Goal: Find specific page/section: Find specific page/section

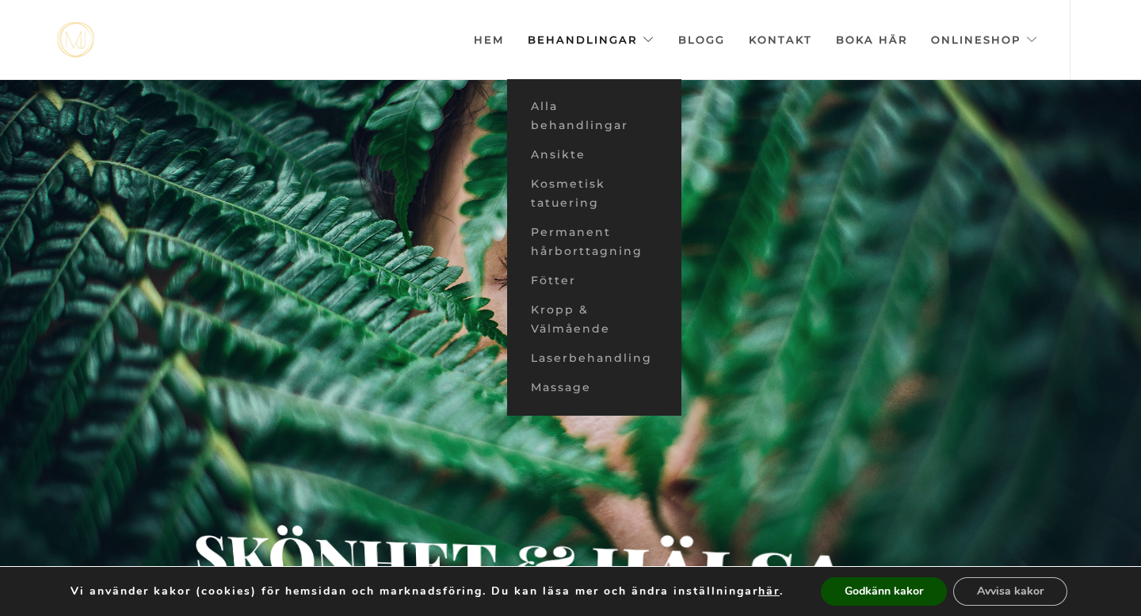
click at [652, 38] on link "Behandlingar" at bounding box center [591, 39] width 127 height 79
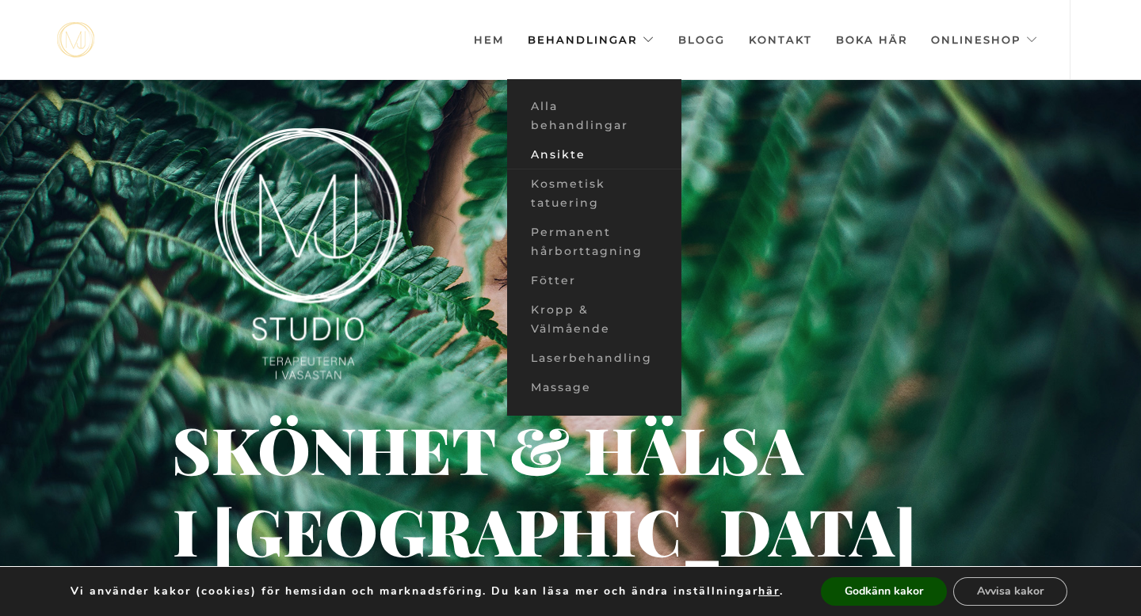
click at [560, 153] on link "Ansikte" at bounding box center [594, 154] width 174 height 29
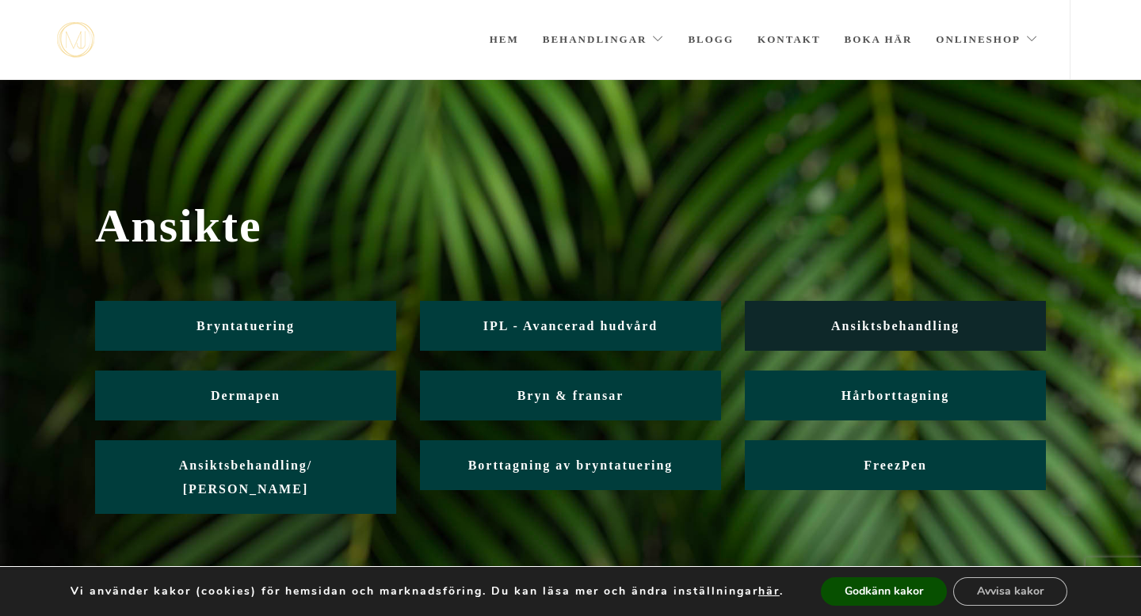
click at [868, 326] on span "Ansiktsbehandling" at bounding box center [895, 325] width 128 height 13
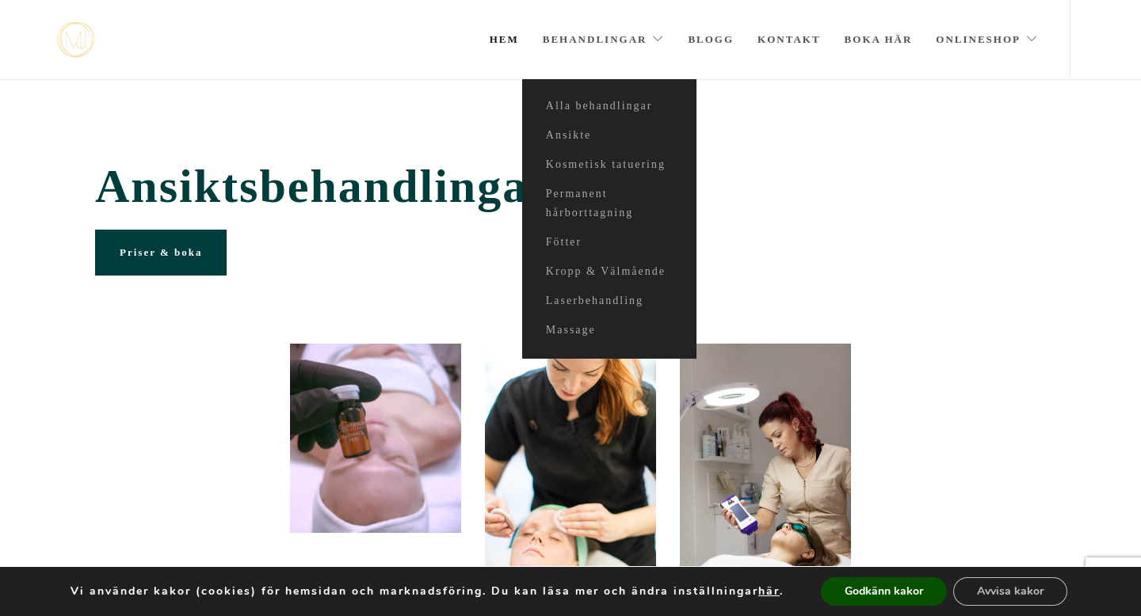
click at [506, 40] on link "Hem" at bounding box center [504, 39] width 29 height 79
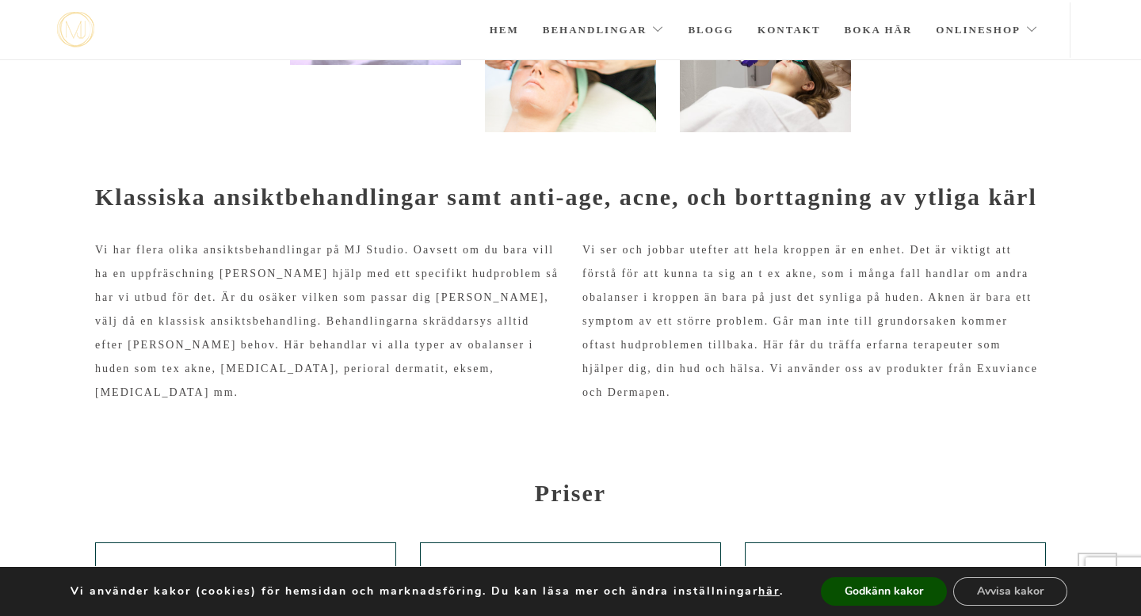
scroll to position [460, 0]
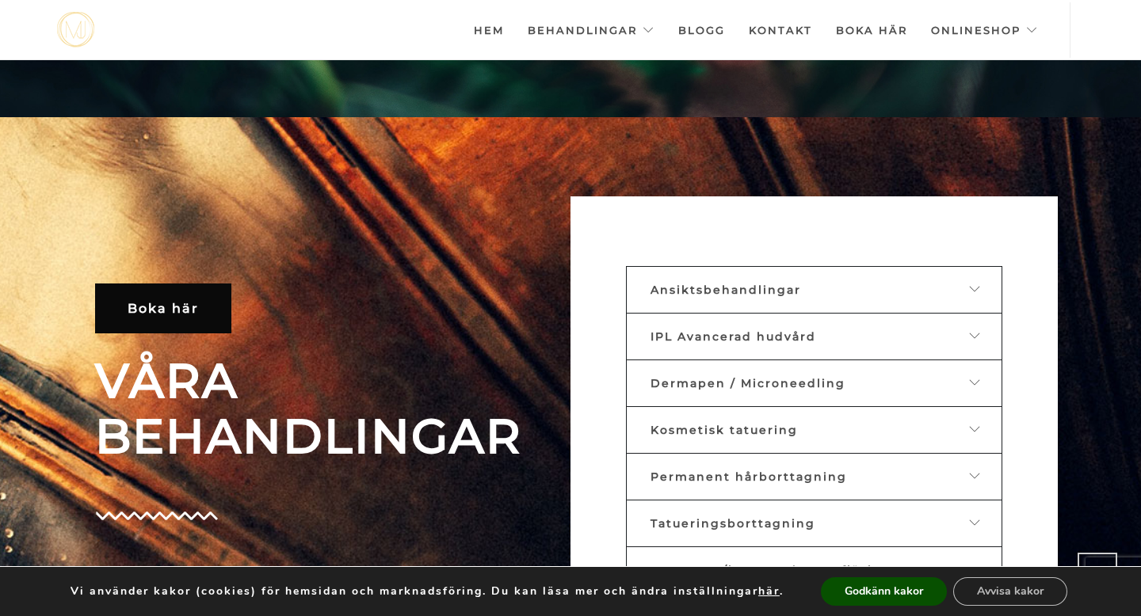
scroll to position [498, 0]
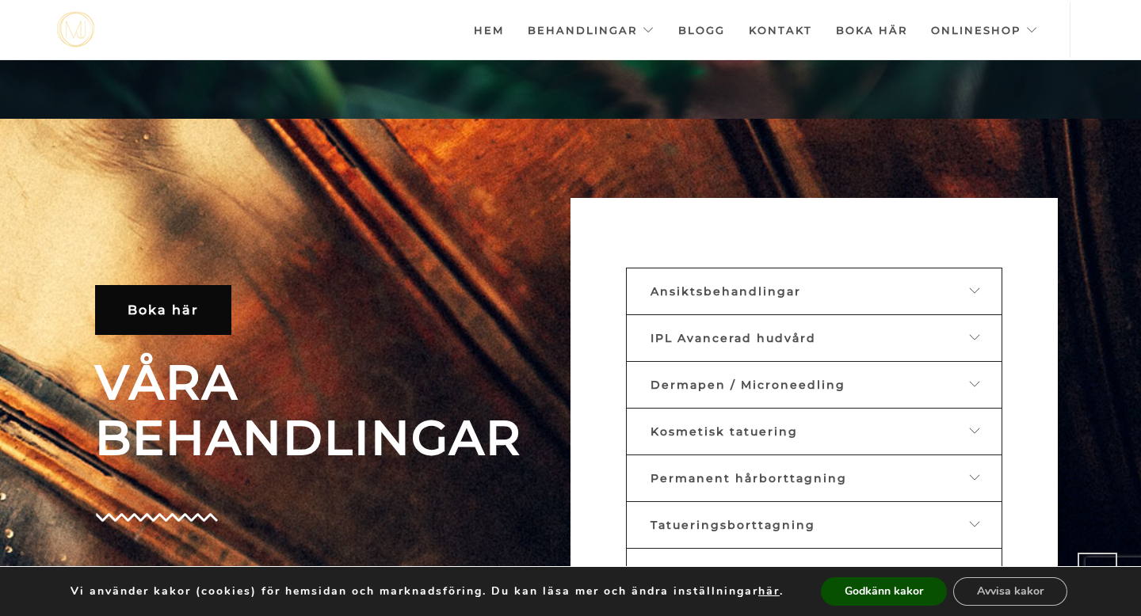
click at [976, 294] on icon at bounding box center [975, 290] width 13 height 11
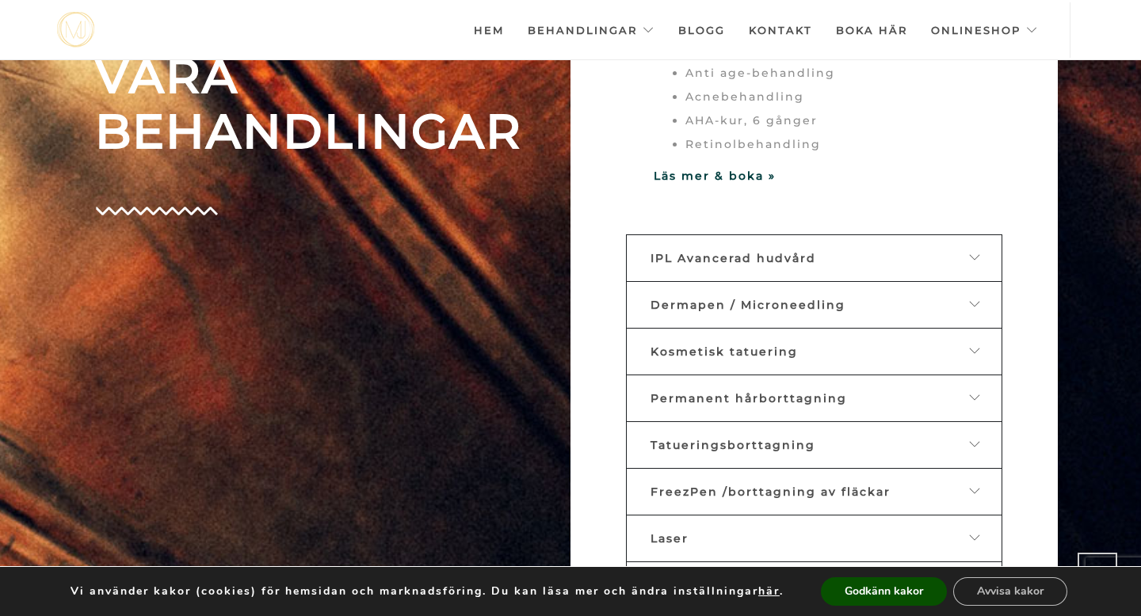
scroll to position [838, 0]
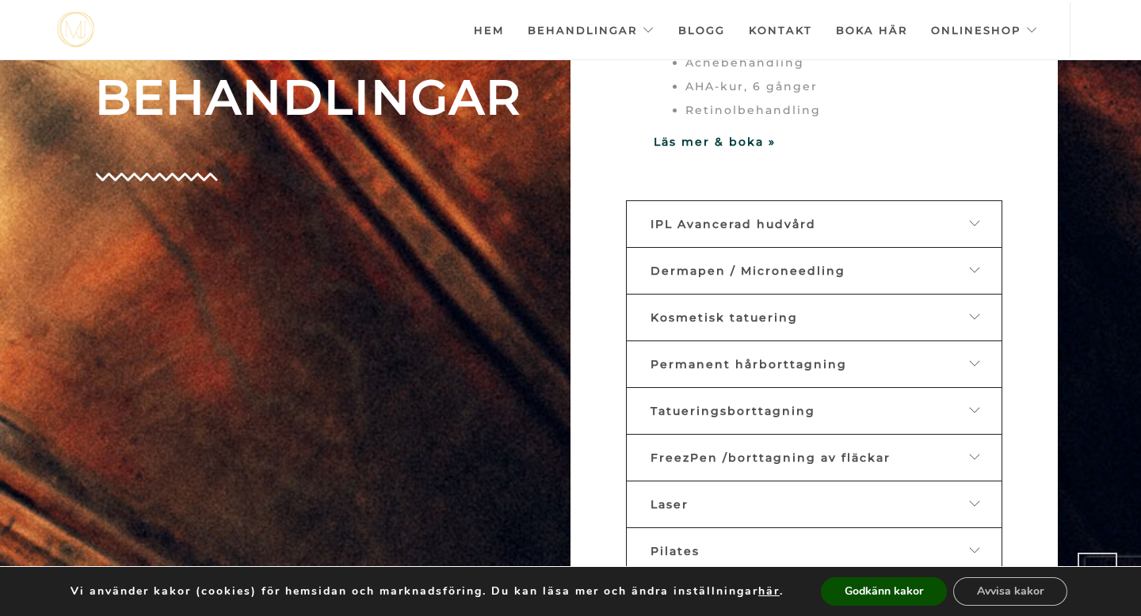
click at [979, 265] on icon at bounding box center [975, 270] width 13 height 11
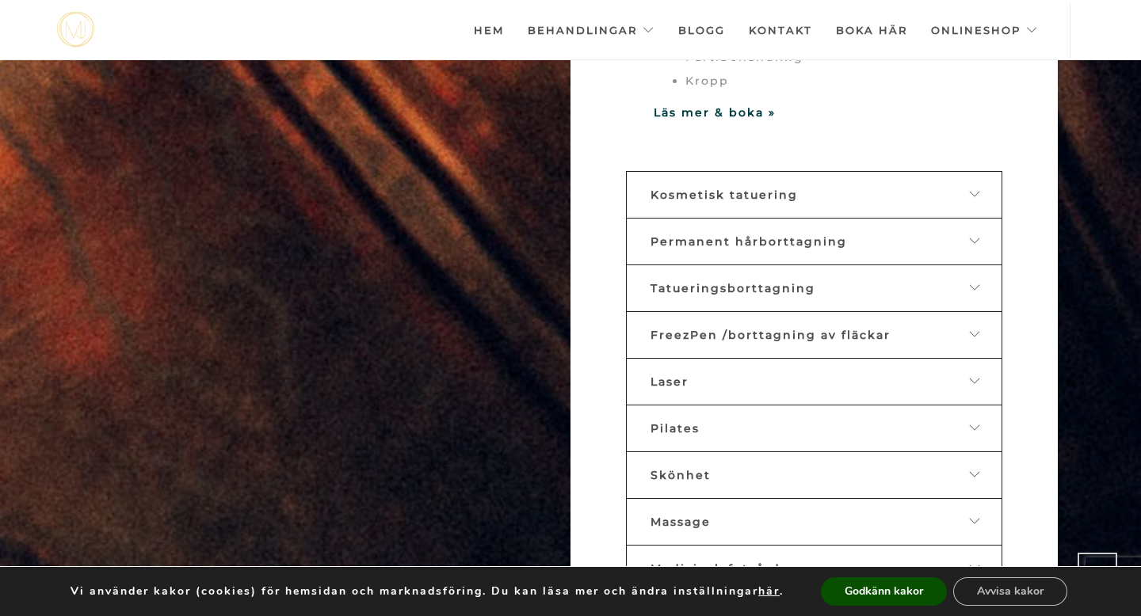
scroll to position [1271, 0]
click at [985, 189] on link "Kosmetisk tatuering" at bounding box center [814, 194] width 376 height 48
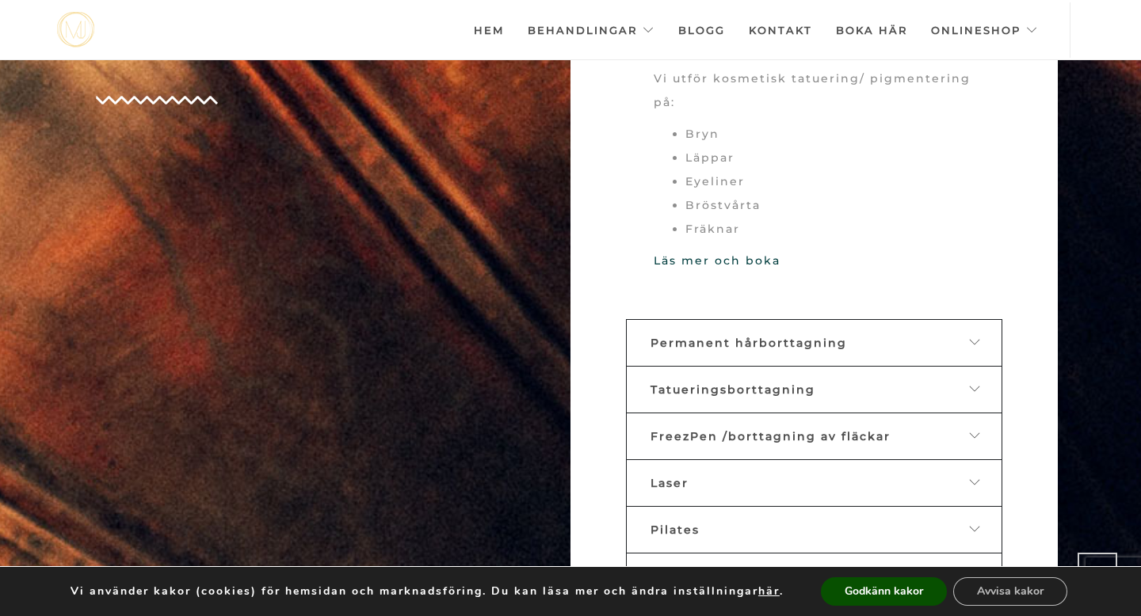
scroll to position [1008, 0]
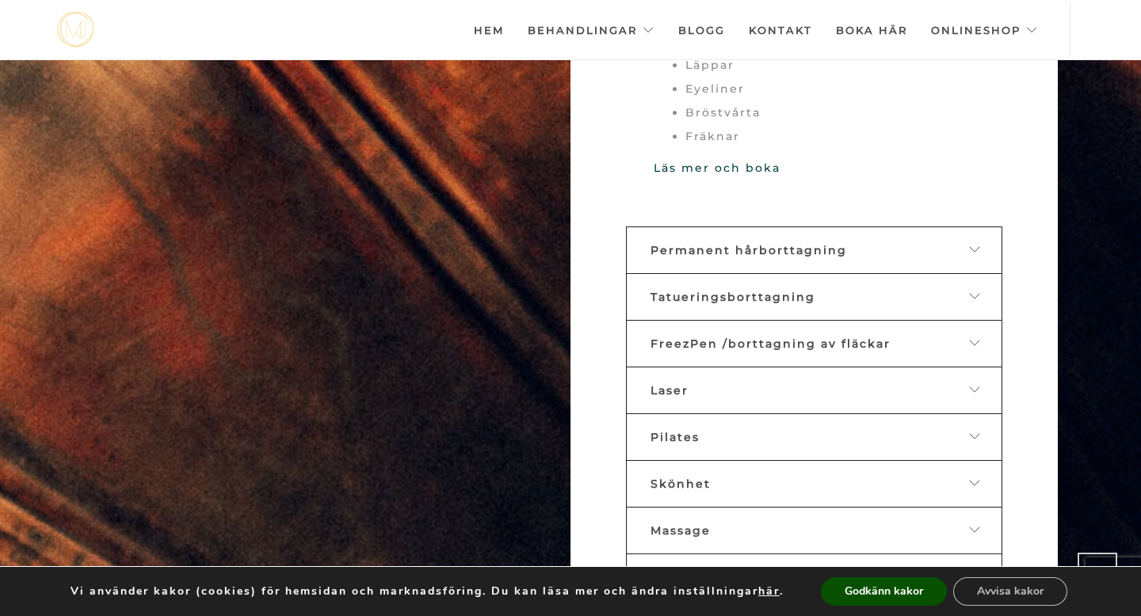
click at [974, 338] on icon at bounding box center [975, 343] width 13 height 11
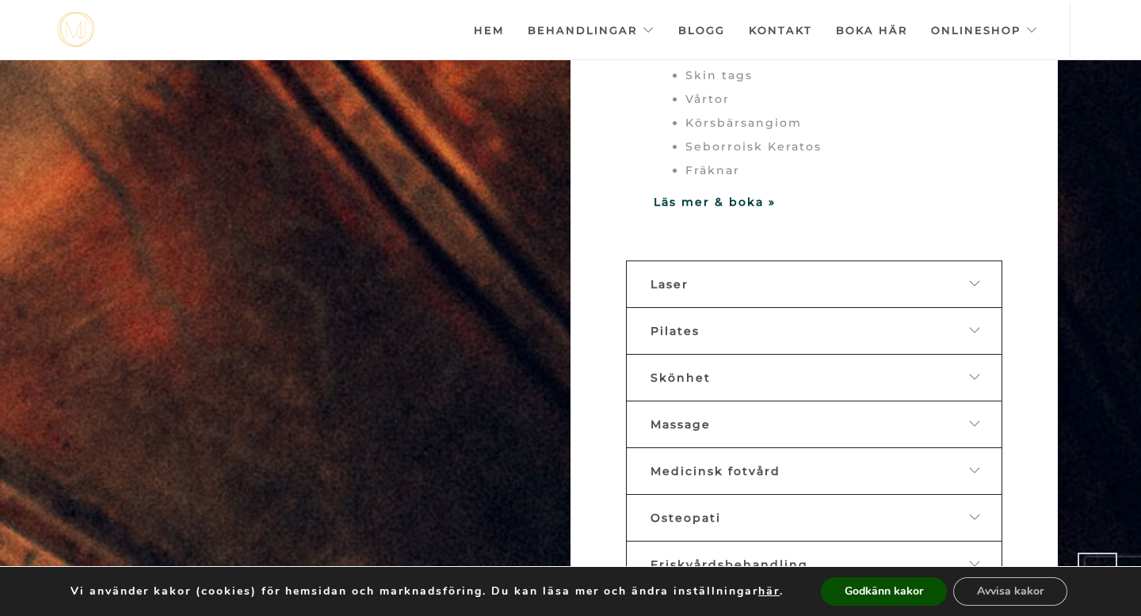
scroll to position [1213, 0]
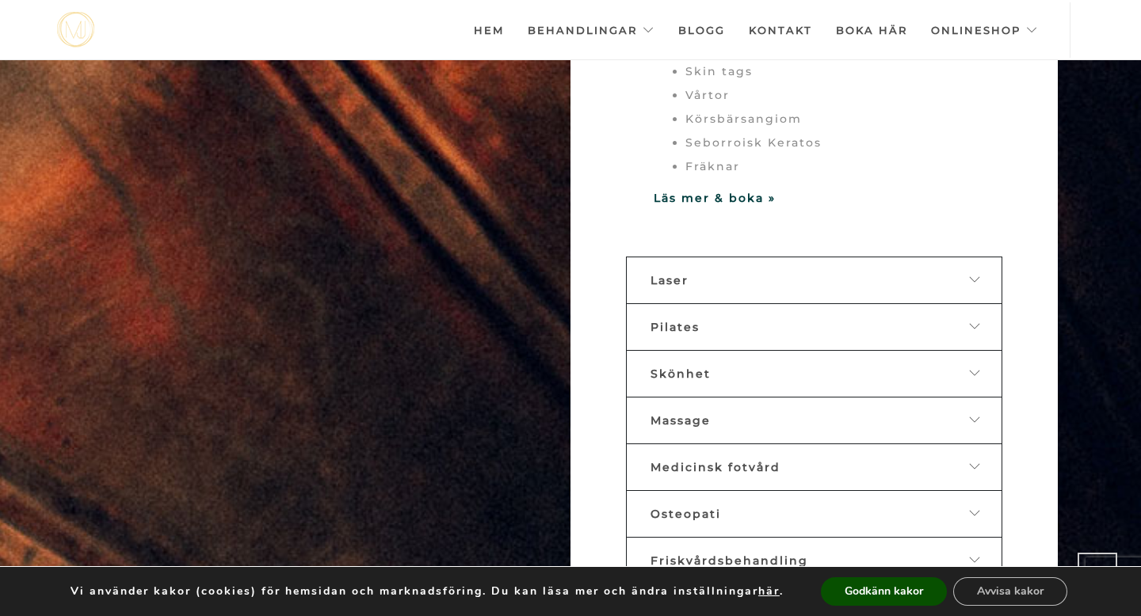
click at [971, 274] on icon at bounding box center [975, 279] width 13 height 11
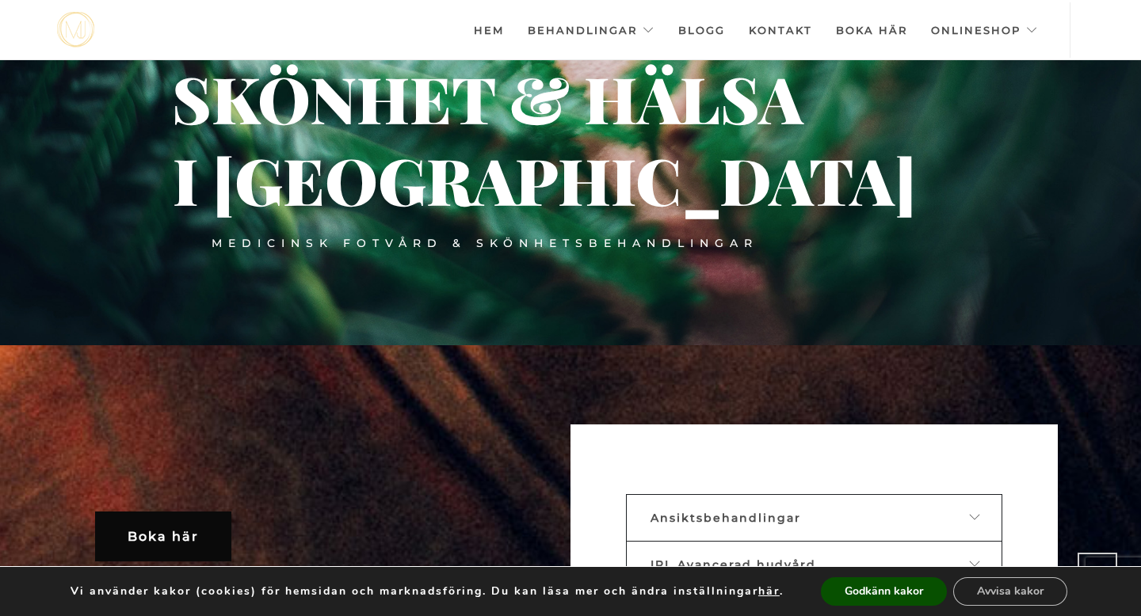
scroll to position [0, 0]
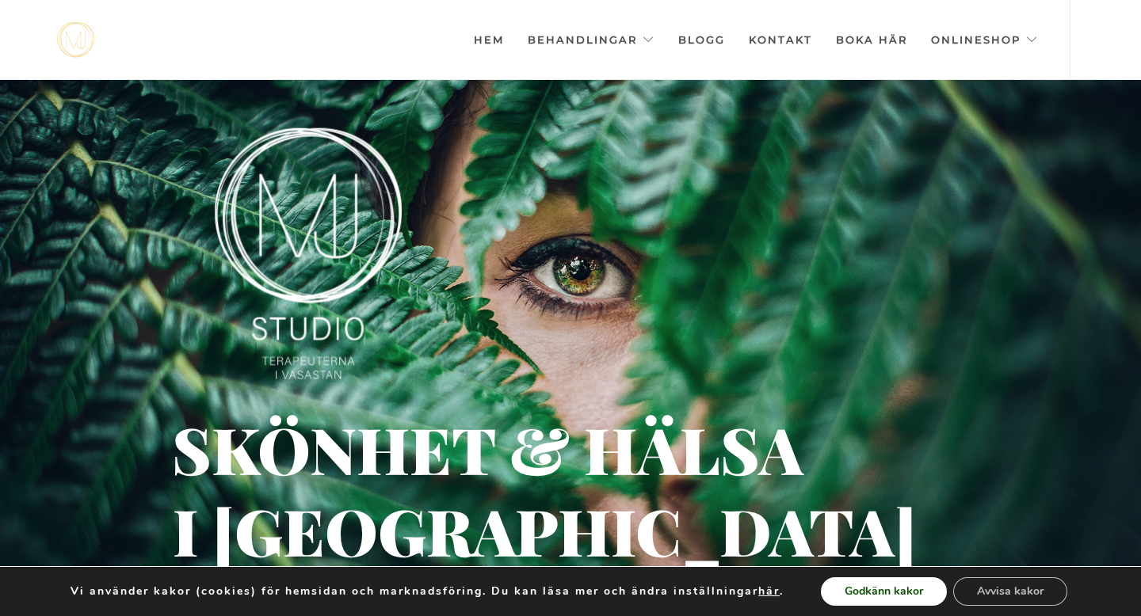
click at [910, 591] on button "Godkänn kakor" at bounding box center [884, 592] width 126 height 29
